Goal: Information Seeking & Learning: Learn about a topic

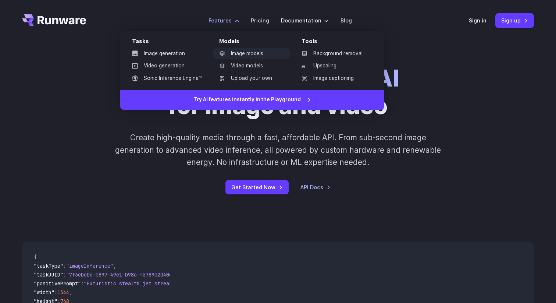
click at [256, 52] on link "Image models" at bounding box center [251, 53] width 76 height 11
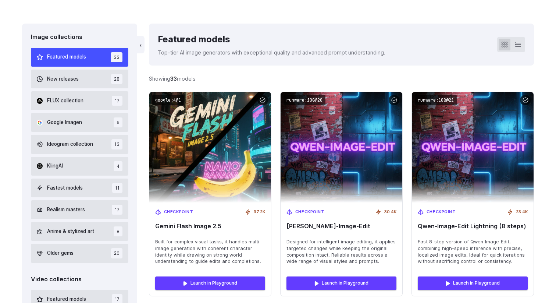
scroll to position [182, 0]
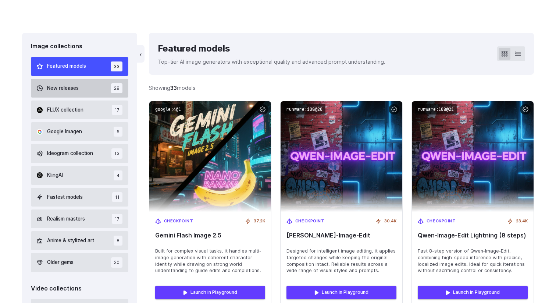
click at [80, 93] on button "New releases 28" at bounding box center [79, 88] width 97 height 19
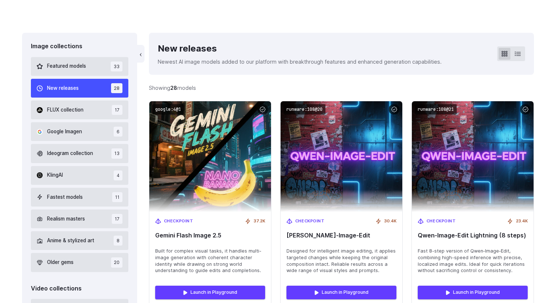
scroll to position [168, 0]
